Goal: Task Accomplishment & Management: Manage account settings

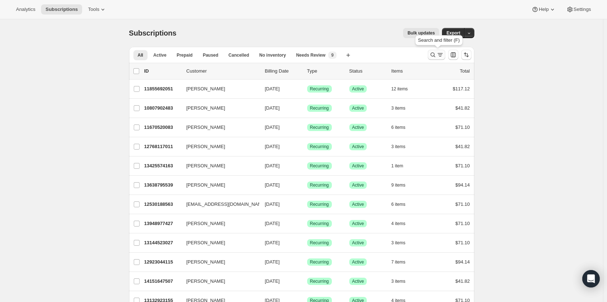
click at [440, 57] on icon "Search and filter results" at bounding box center [439, 54] width 7 height 7
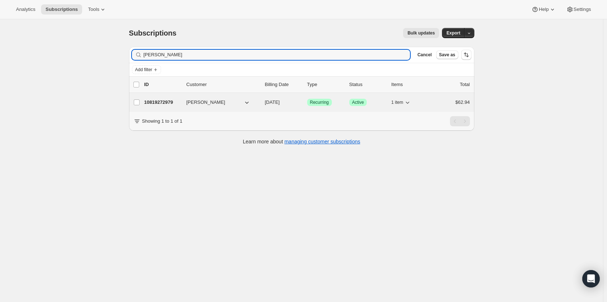
type input "[PERSON_NAME]"
click at [211, 101] on span "[PERSON_NAME]" at bounding box center [205, 102] width 39 height 7
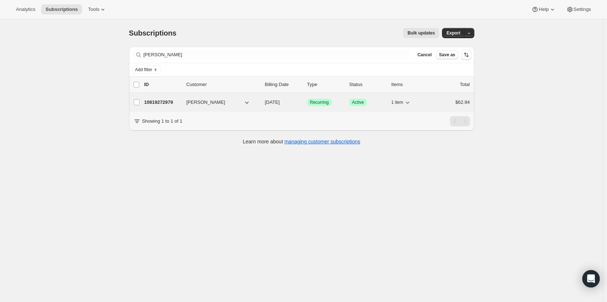
click at [168, 100] on p "10819272979" at bounding box center [162, 102] width 36 height 7
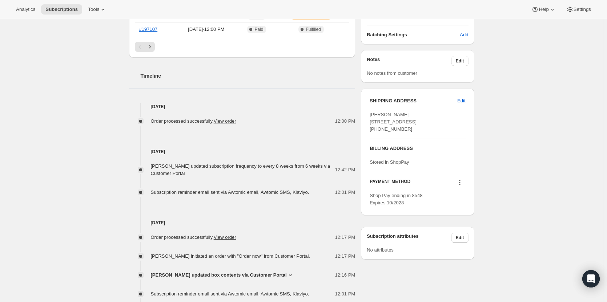
scroll to position [218, 0]
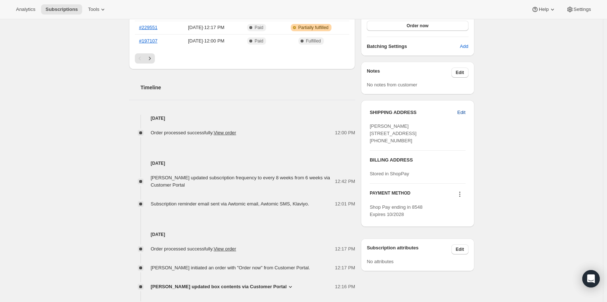
click at [464, 112] on span "Edit" at bounding box center [461, 112] width 8 height 7
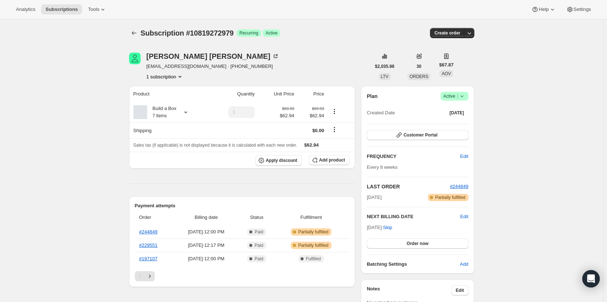
select select "CO"
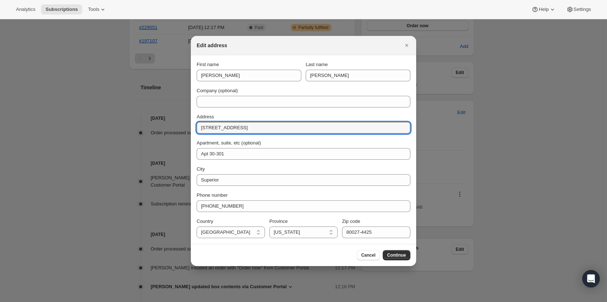
drag, startPoint x: 199, startPoint y: 124, endPoint x: 184, endPoint y: 124, distance: 15.3
type input "[STREET_ADDRESS]"
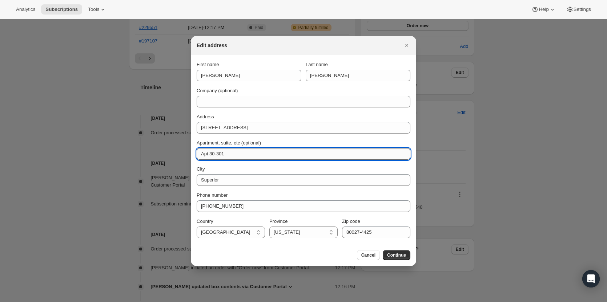
click at [239, 154] on input "Apt 30-301" at bounding box center [304, 154] width 214 height 12
type input "Apt 1402"
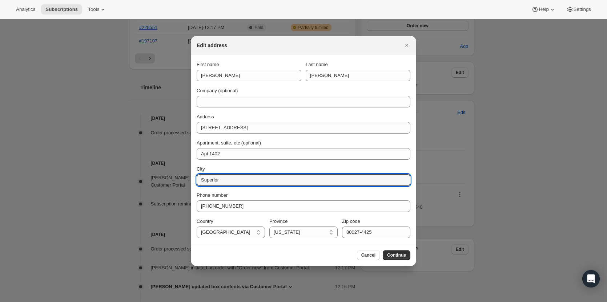
drag, startPoint x: 226, startPoint y: 178, endPoint x: 193, endPoint y: 172, distance: 33.2
click at [193, 172] on section "First name [PERSON_NAME] Last name [PERSON_NAME] Company (optional) Address [ST…" at bounding box center [303, 149] width 225 height 189
type input "Broomfield"
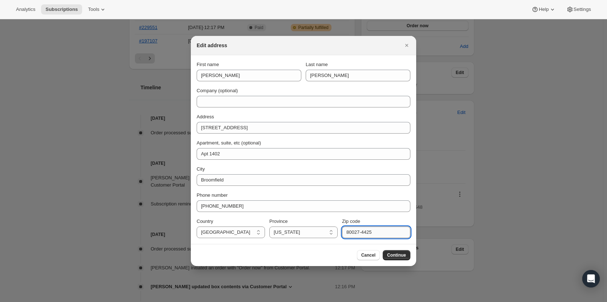
click at [371, 231] on input "80027-4425" at bounding box center [376, 233] width 68 height 12
type input "80021"
click at [405, 255] on span "Continue" at bounding box center [396, 256] width 19 height 6
click at [402, 255] on span "Continue" at bounding box center [396, 256] width 19 height 6
click at [399, 255] on span "Continue" at bounding box center [396, 256] width 19 height 6
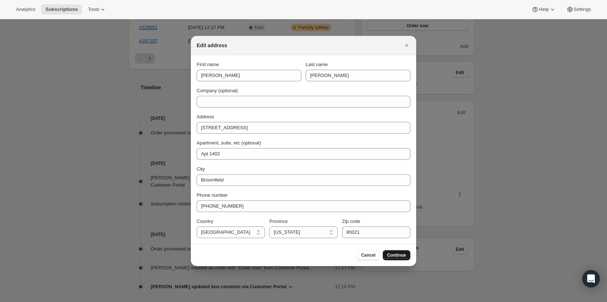
click at [396, 255] on span "Continue" at bounding box center [396, 256] width 19 height 6
click at [103, 68] on div at bounding box center [303, 151] width 607 height 302
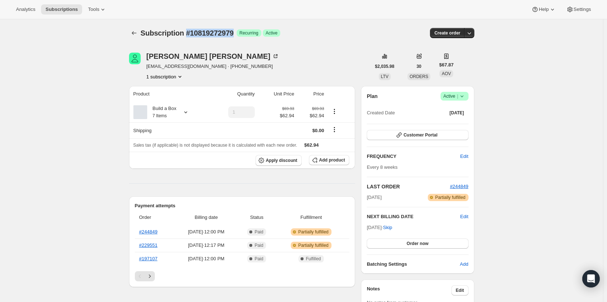
drag, startPoint x: 235, startPoint y: 36, endPoint x: 186, endPoint y: 32, distance: 48.9
click at [186, 32] on span "Subscription #10819272979" at bounding box center [187, 33] width 93 height 8
copy span "#10819272979"
